Goal: Transaction & Acquisition: Purchase product/service

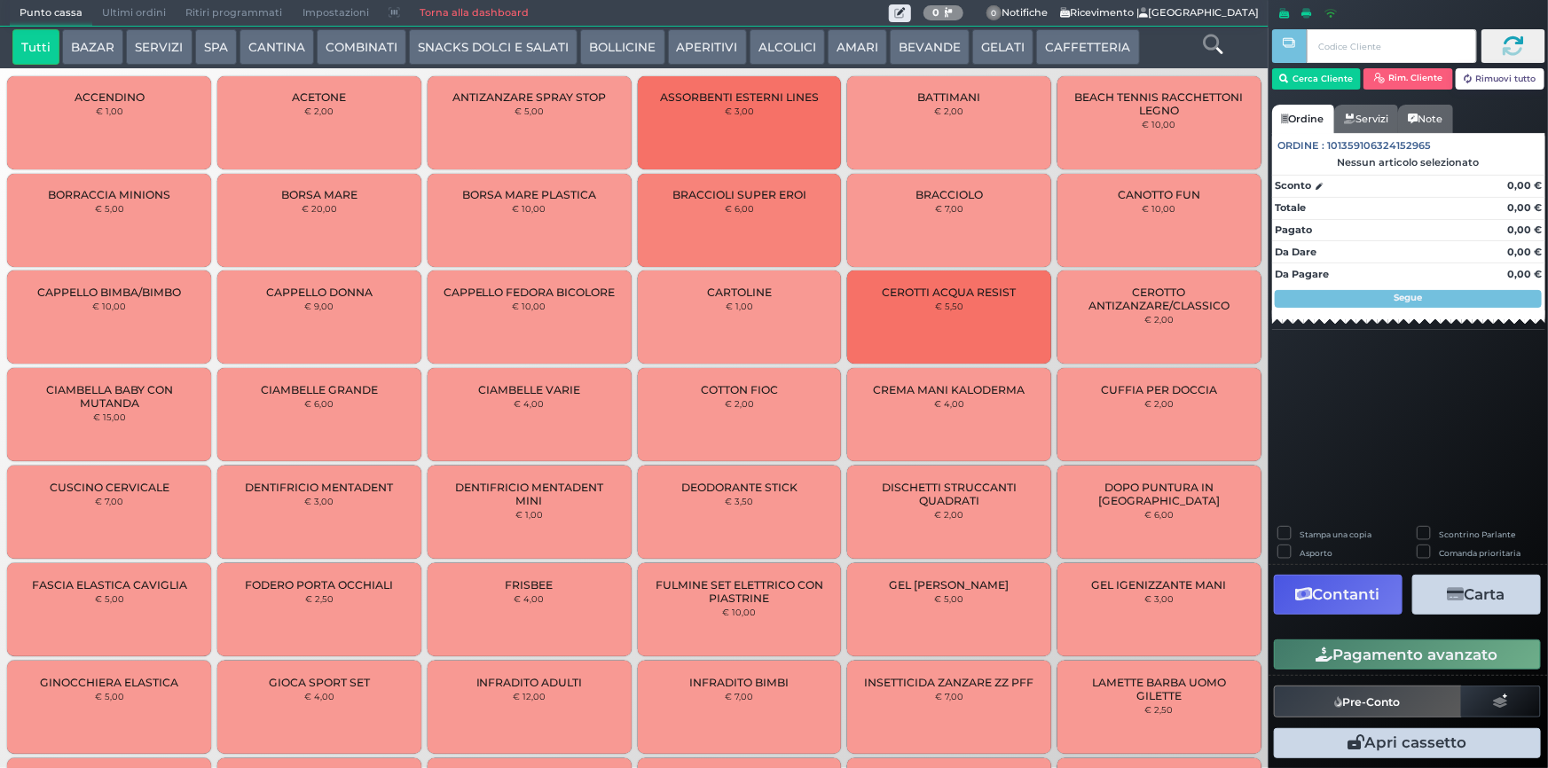
click at [1102, 59] on button "CAFFETTERIA" at bounding box center [1087, 46] width 103 height 35
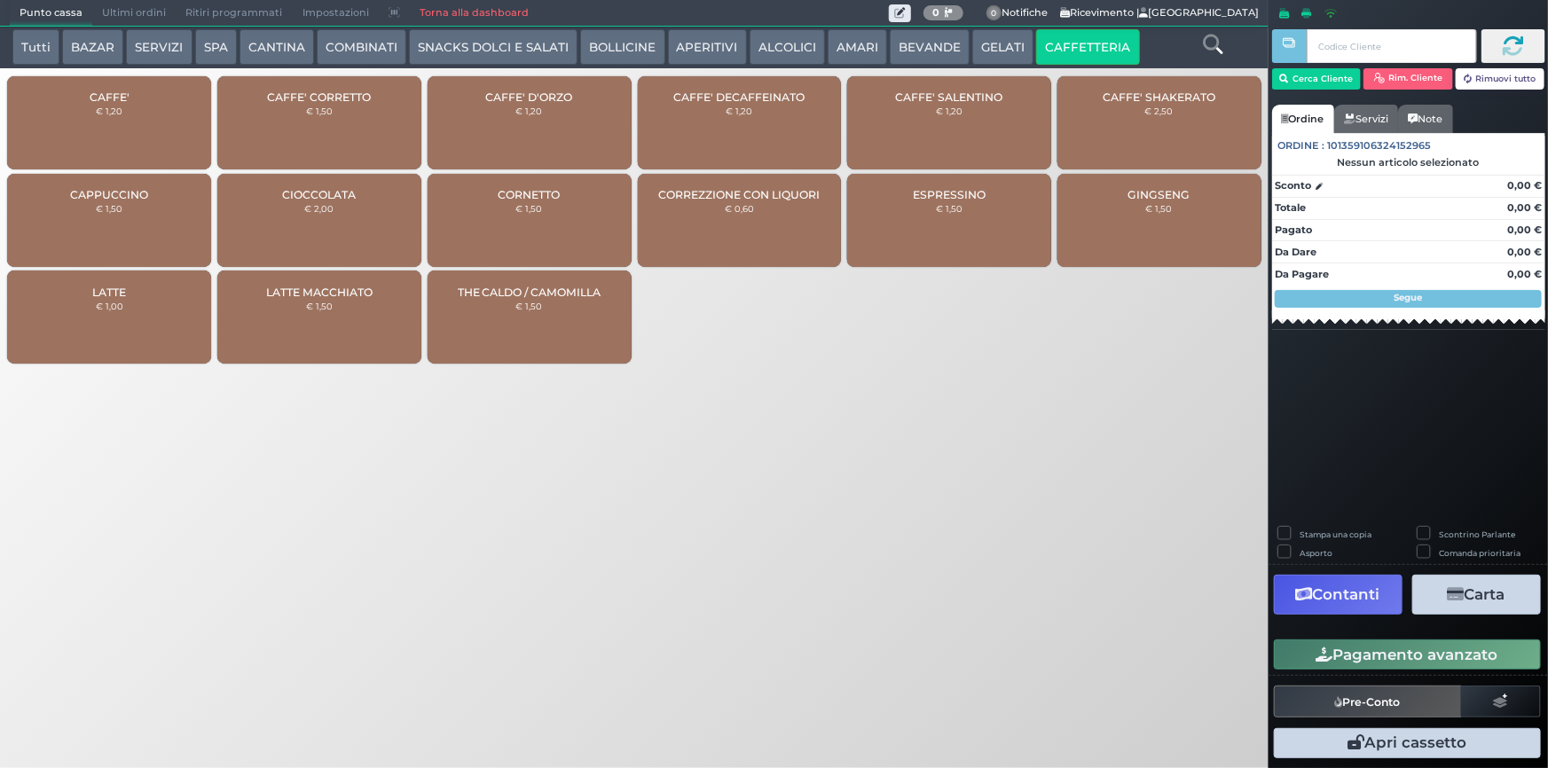
click at [159, 96] on div "CAFFE' € 1,20" at bounding box center [109, 122] width 204 height 93
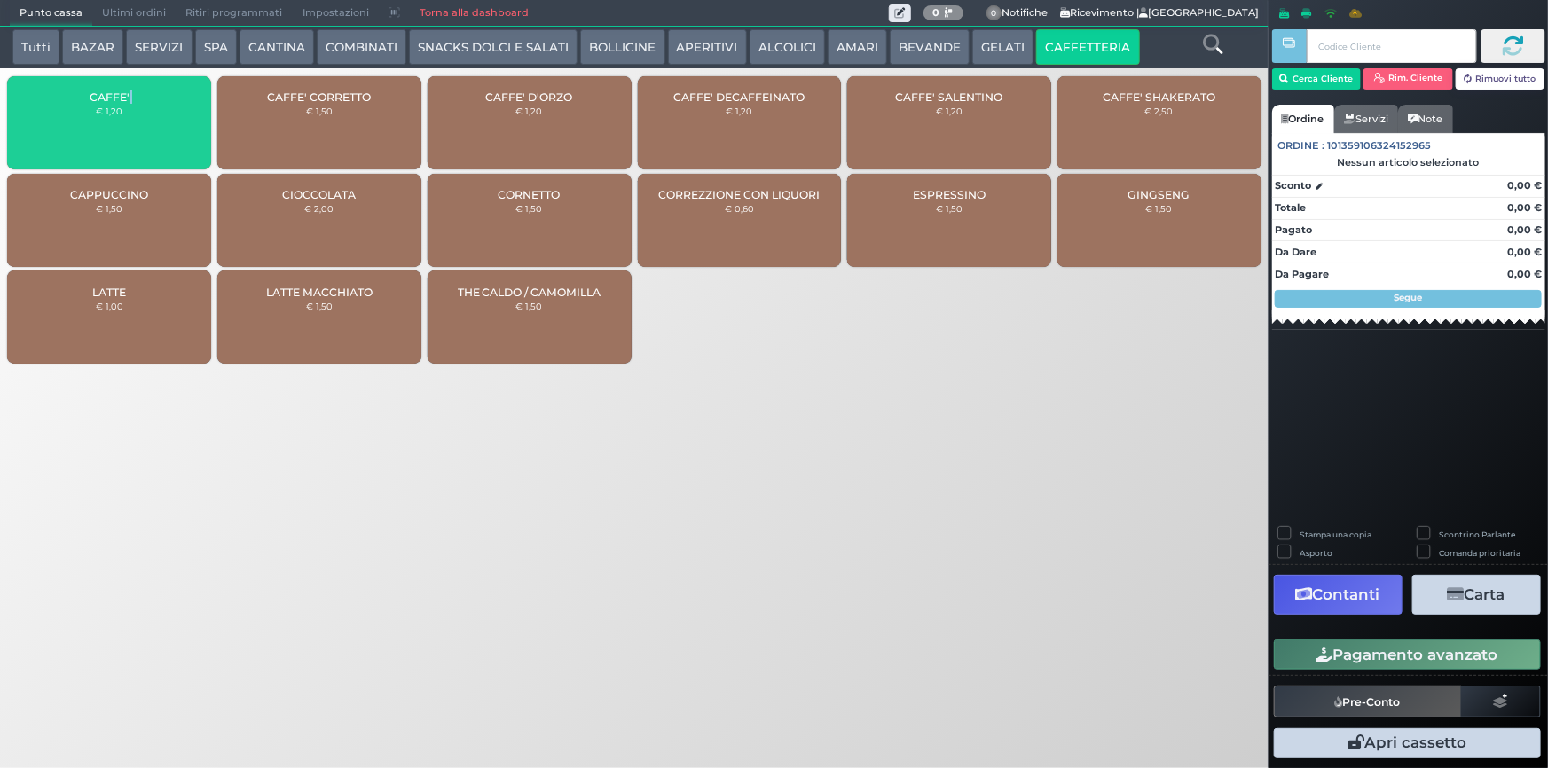
click at [159, 96] on div "CAFFE' € 1,20" at bounding box center [109, 122] width 204 height 93
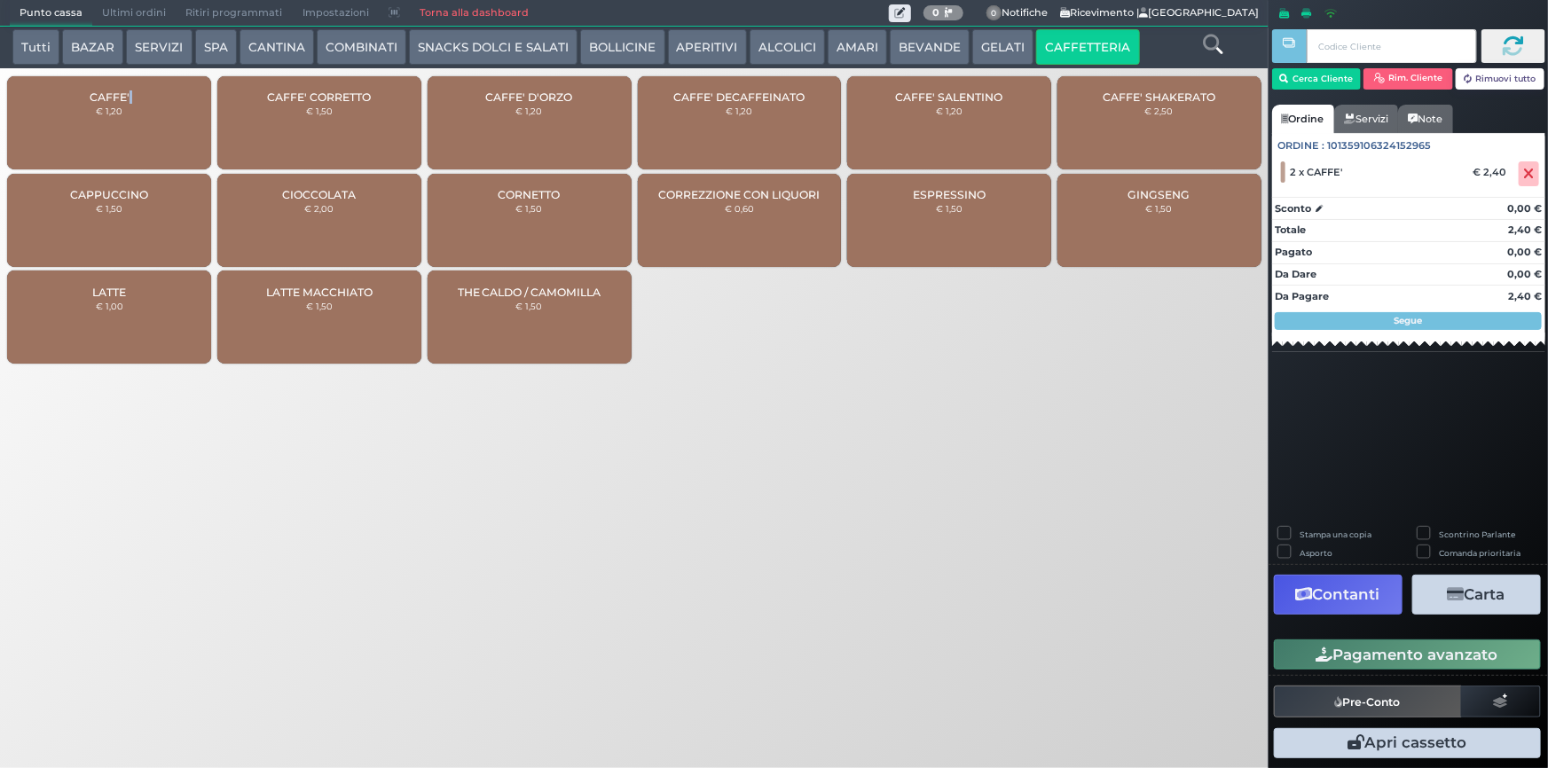
click at [1391, 655] on button "Pagamento avanzato" at bounding box center [1407, 654] width 267 height 30
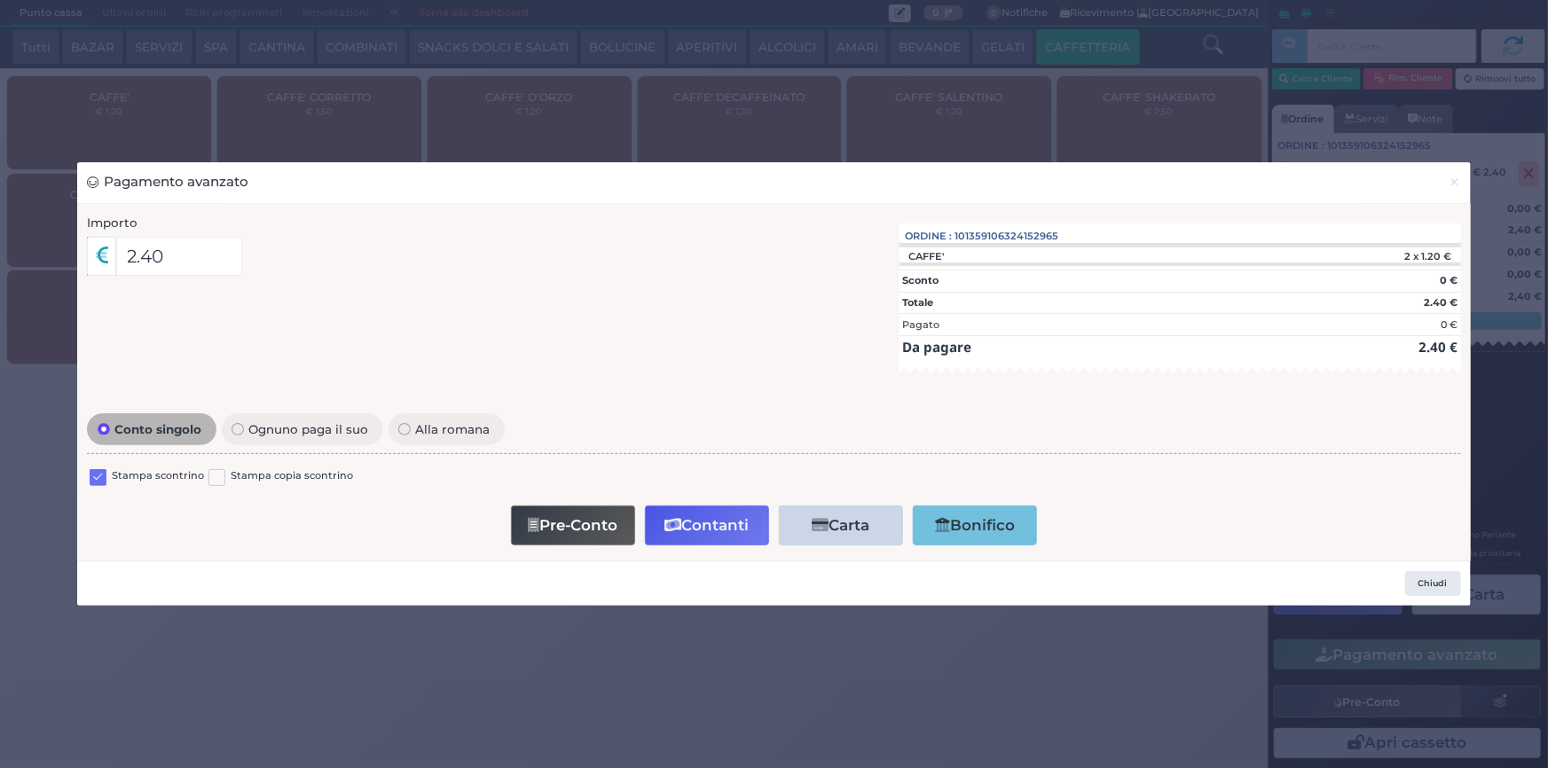
click at [96, 470] on label at bounding box center [98, 477] width 17 height 17
click at [0, 0] on input "checkbox" at bounding box center [0, 0] width 0 height 0
click at [674, 525] on icon "button" at bounding box center [672, 525] width 17 height 15
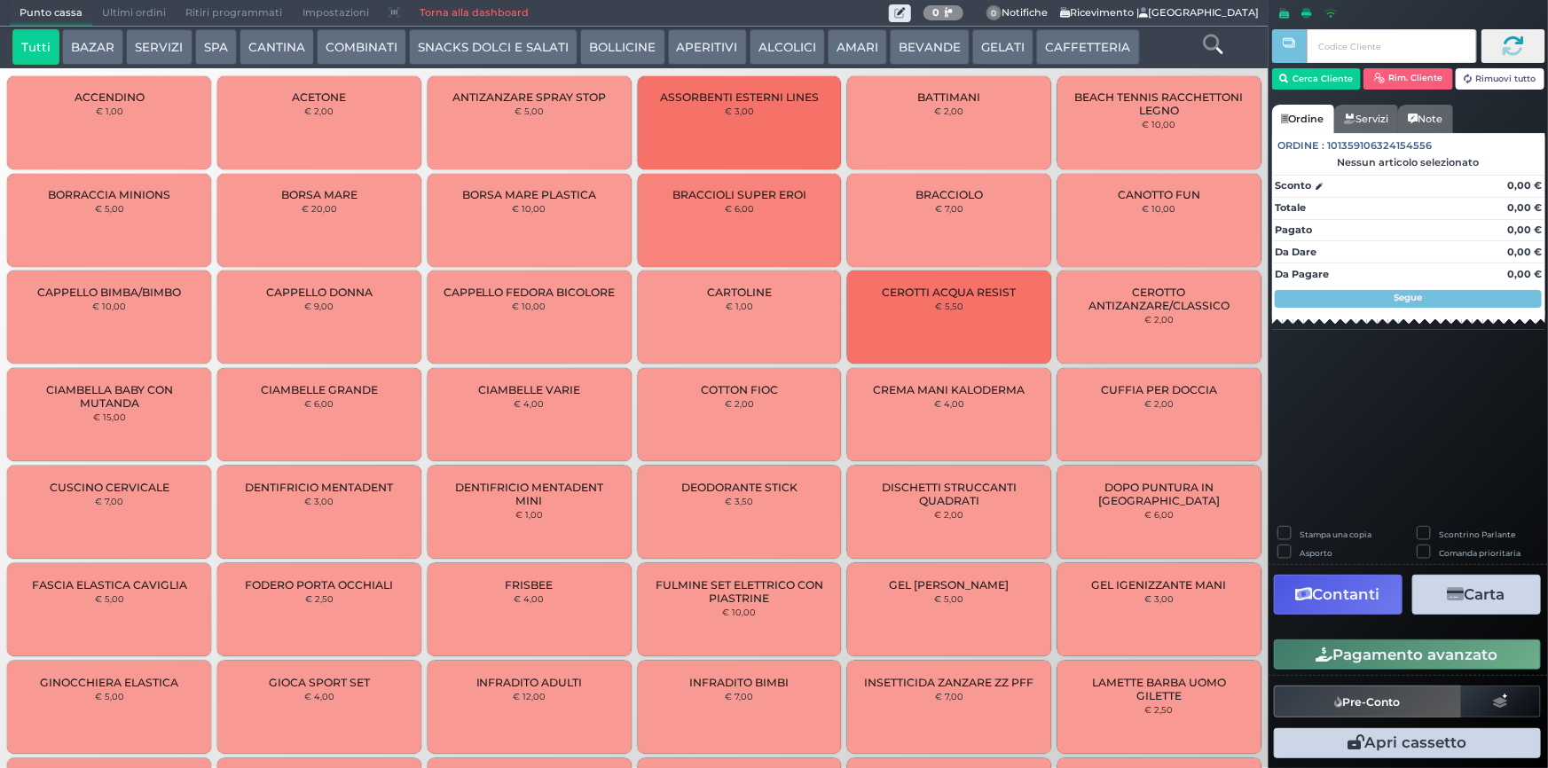
click at [156, 14] on span "Ultimi ordini" at bounding box center [133, 13] width 83 height 25
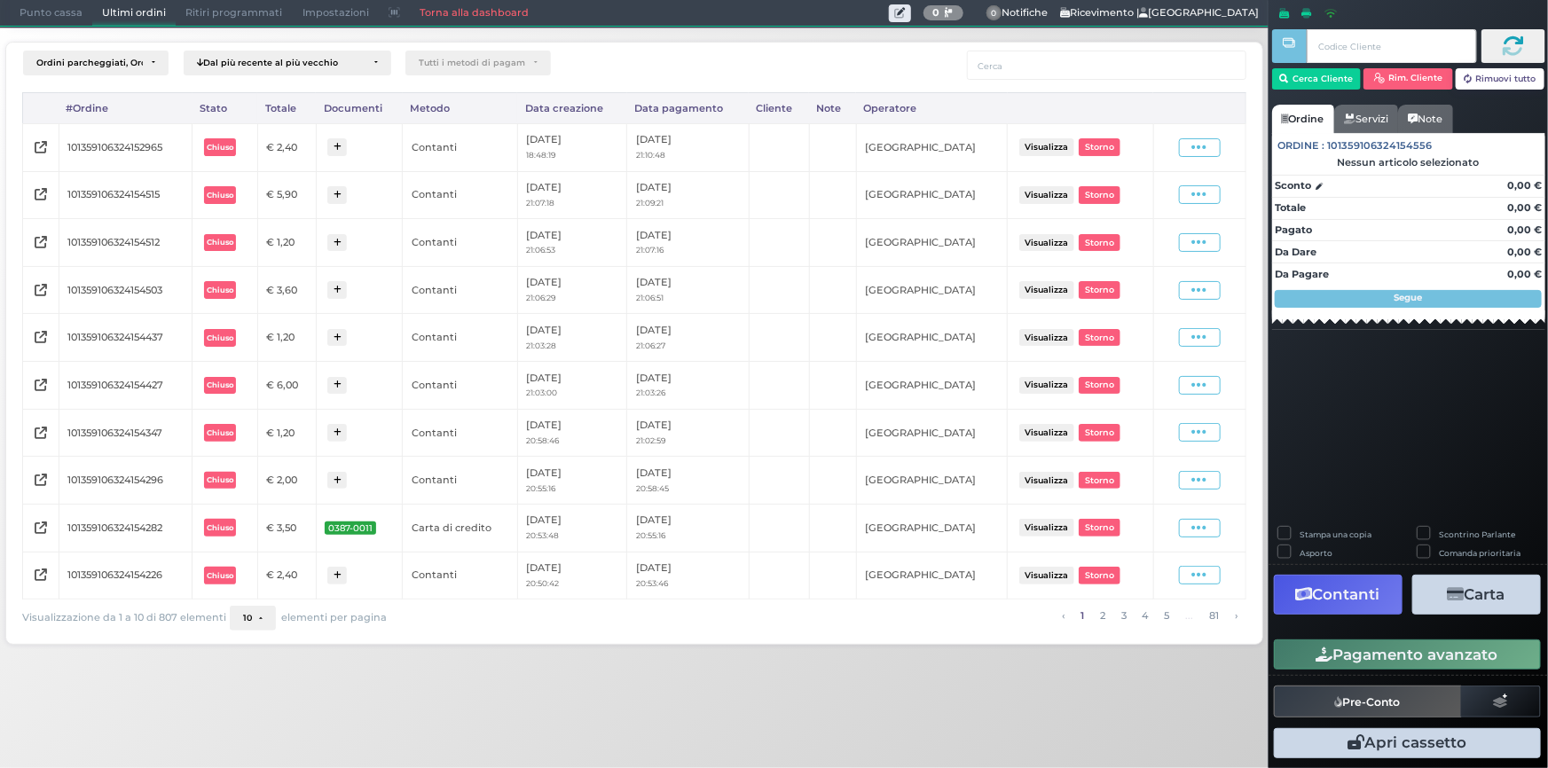
click at [1197, 158] on div "Visualizza Ristampa Pre-Conto [GEOGRAPHIC_DATA]" at bounding box center [1199, 148] width 74 height 24
click at [1197, 153] on icon at bounding box center [1199, 147] width 15 height 17
click at [1160, 199] on span "Ristampa Pre-Conto" at bounding box center [1159, 199] width 73 height 30
click at [59, 16] on span "Punto cassa" at bounding box center [51, 13] width 82 height 25
